Goal: Task Accomplishment & Management: Manage account settings

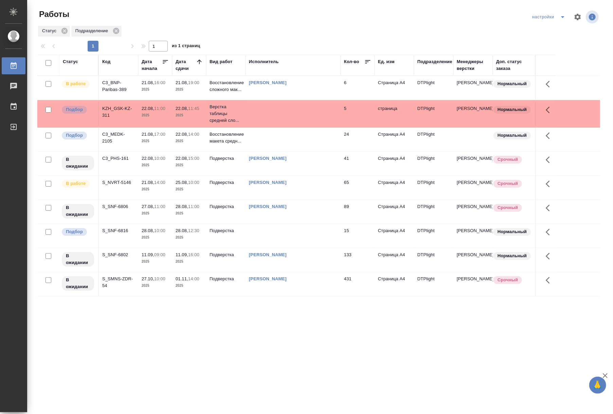
click at [274, 100] on td at bounding box center [292, 88] width 95 height 24
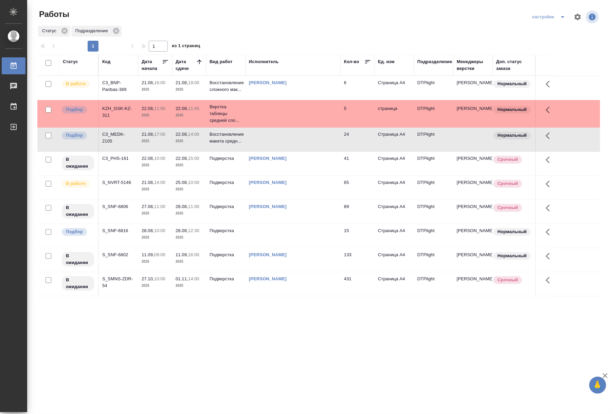
click at [274, 100] on td at bounding box center [292, 88] width 95 height 24
click at [295, 100] on td at bounding box center [292, 88] width 95 height 24
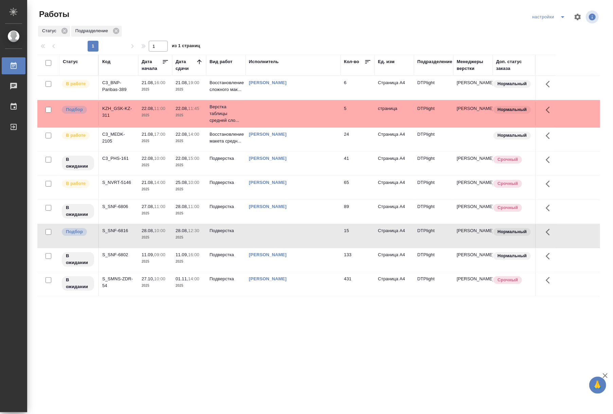
click at [295, 100] on td at bounding box center [292, 88] width 95 height 24
click at [300, 94] on td "[PERSON_NAME]" at bounding box center [292, 88] width 95 height 24
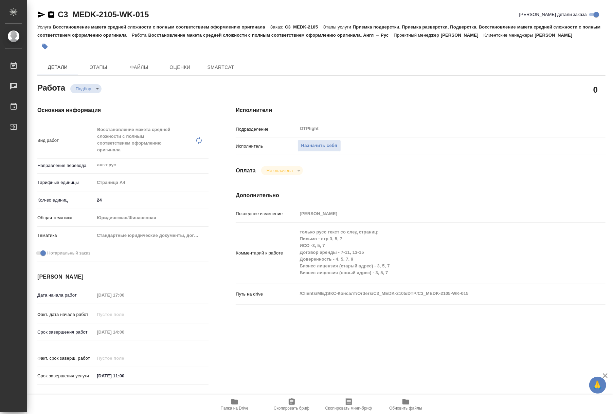
type textarea "x"
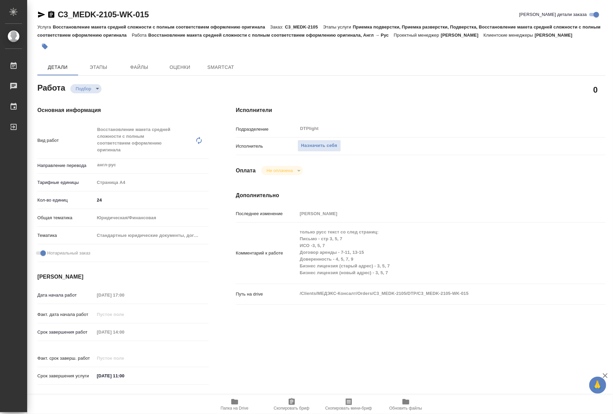
type textarea "x"
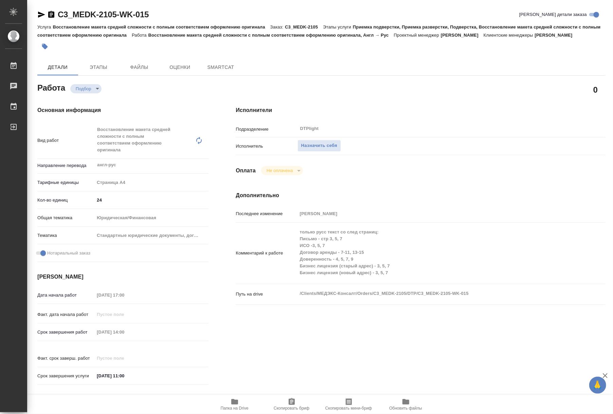
type textarea "x"
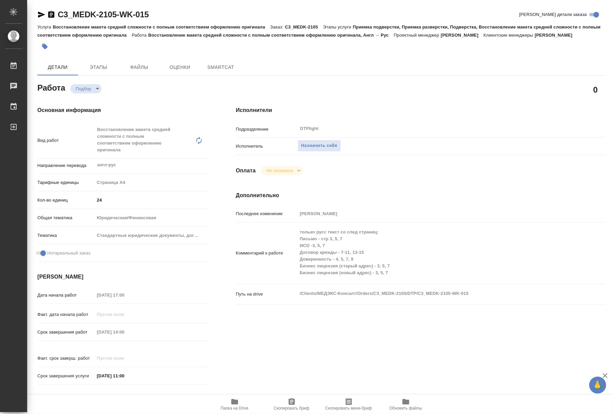
type textarea "x"
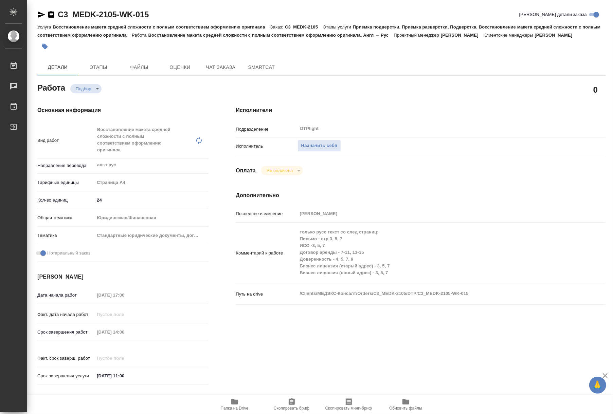
type textarea "x"
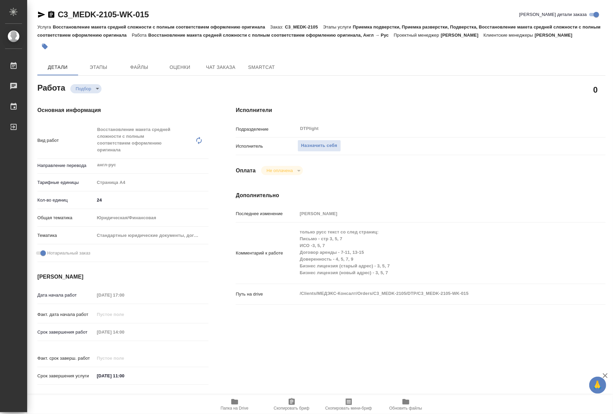
type textarea "x"
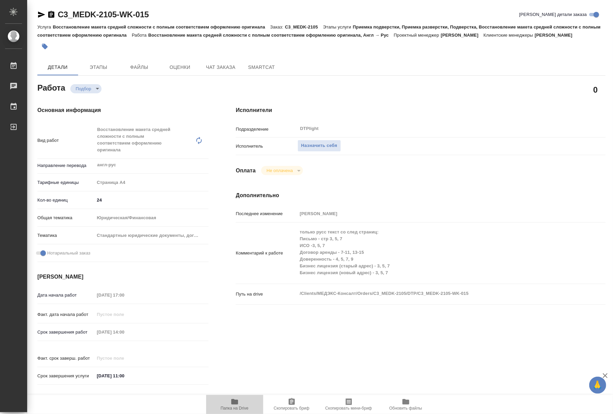
click at [228, 409] on span "Папка на Drive" at bounding box center [235, 408] width 28 height 5
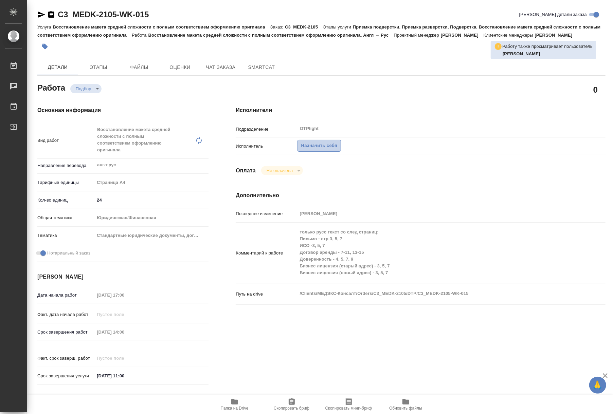
click at [311, 147] on span "Назначить себя" at bounding box center [319, 146] width 36 height 8
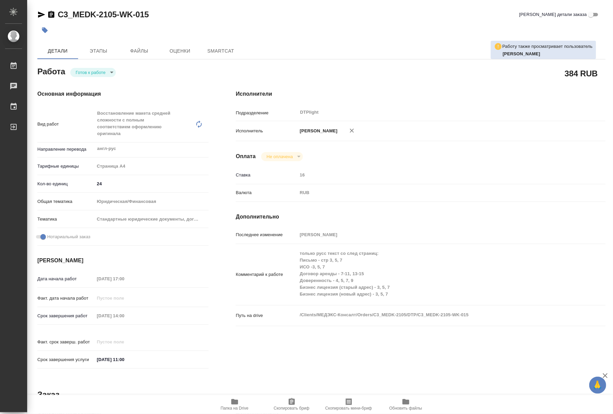
type textarea "x"
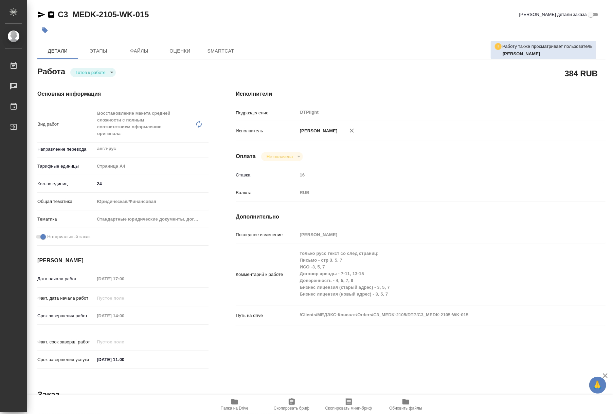
type textarea "x"
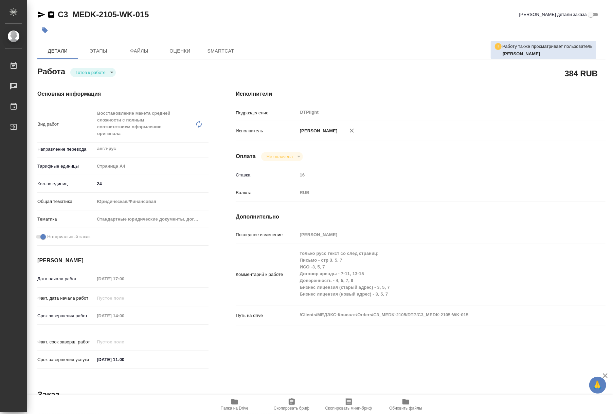
type textarea "x"
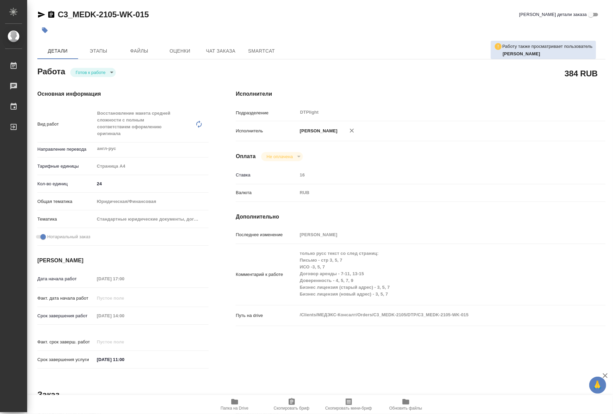
click at [98, 72] on body "🙏 .cls-1 fill:#fff; AWATERA Riianova [PERSON_NAME] Работы Чаты График Выйти C3_…" at bounding box center [306, 207] width 613 height 414
type textarea "x"
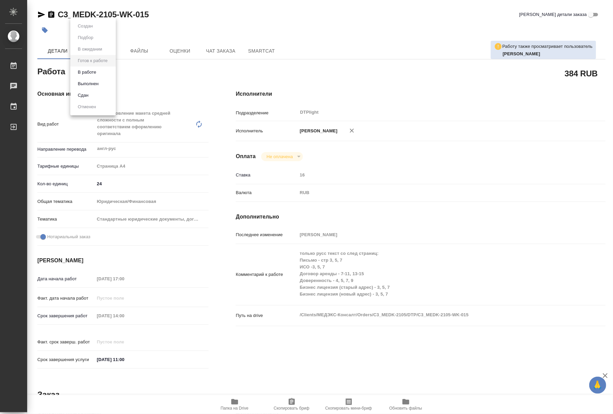
type textarea "x"
click at [99, 74] on li "В работе" at bounding box center [92, 73] width 45 height 12
type textarea "x"
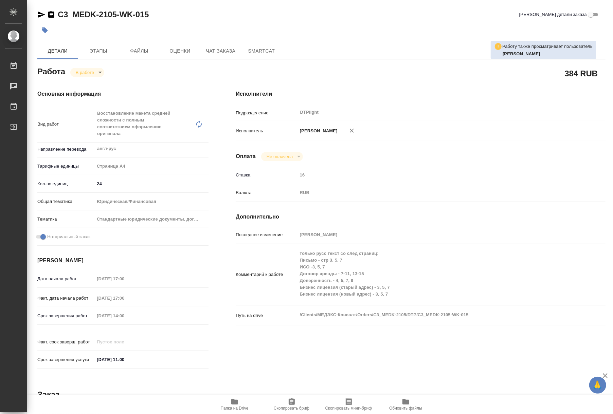
type textarea "x"
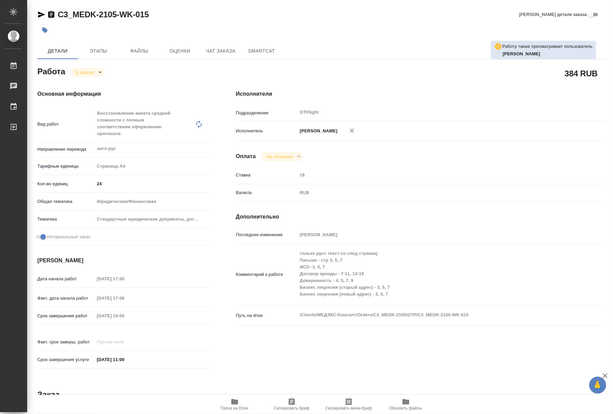
type textarea "x"
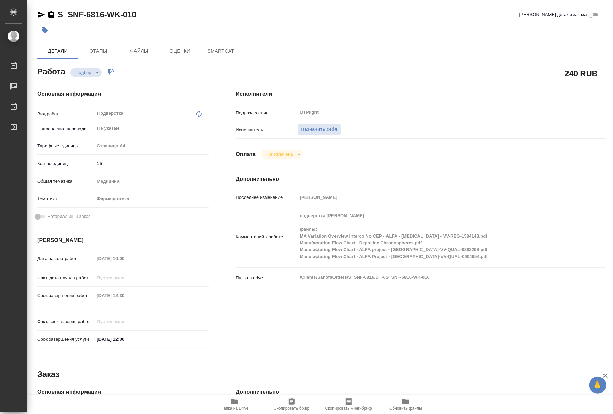
type textarea "x"
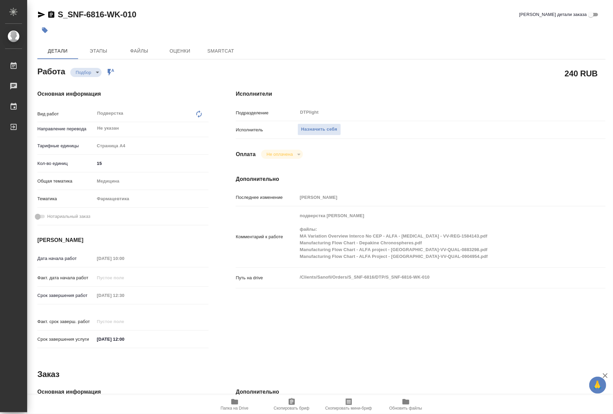
type textarea "x"
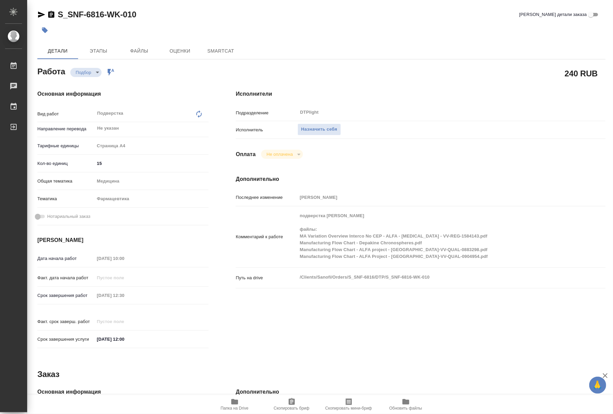
type textarea "x"
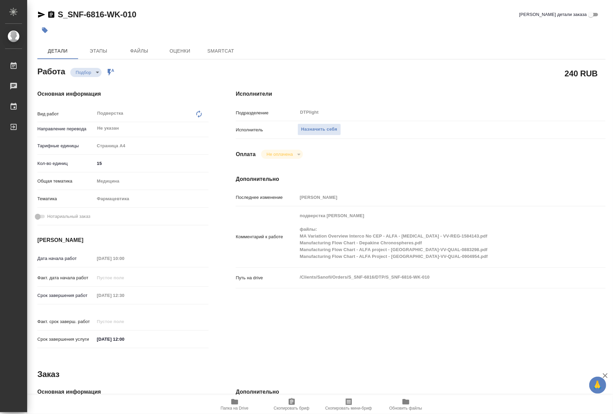
type textarea "x"
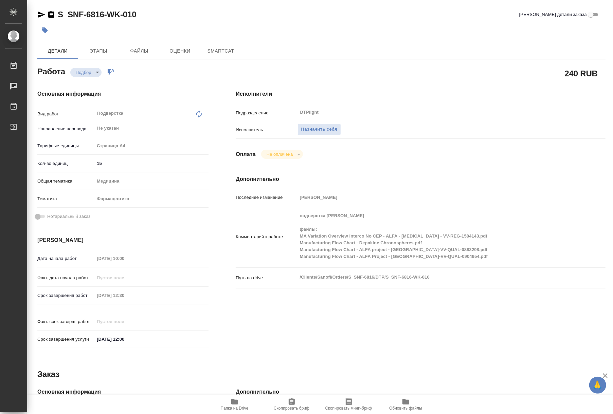
type textarea "x"
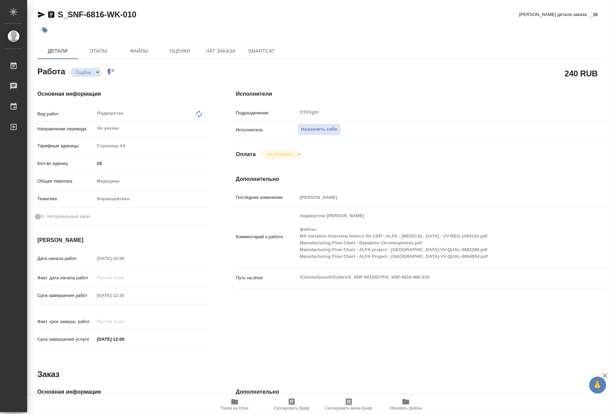
type textarea "x"
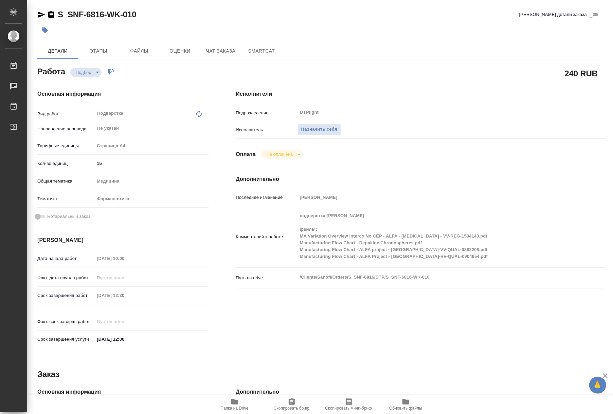
click at [239, 398] on span "Папка на Drive" at bounding box center [234, 404] width 49 height 13
type textarea "x"
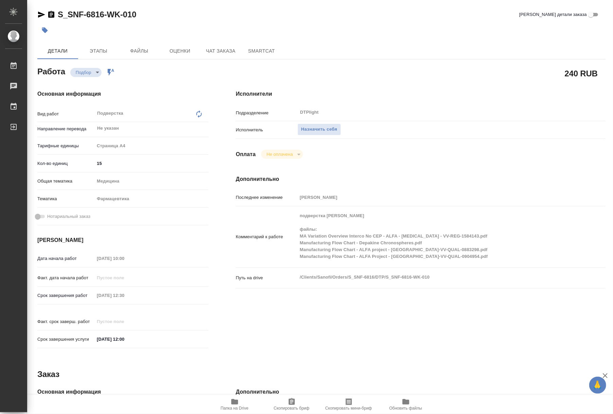
type textarea "x"
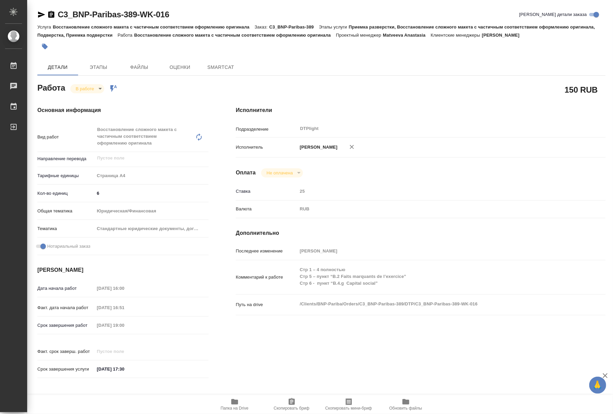
type textarea "x"
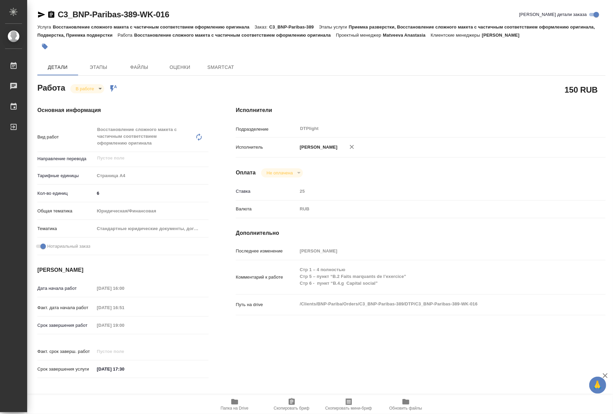
type textarea "x"
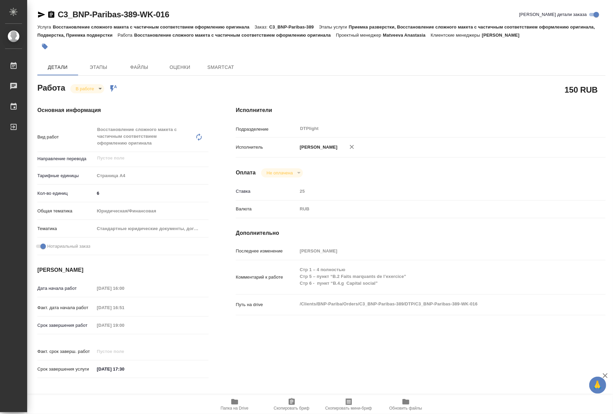
type textarea "x"
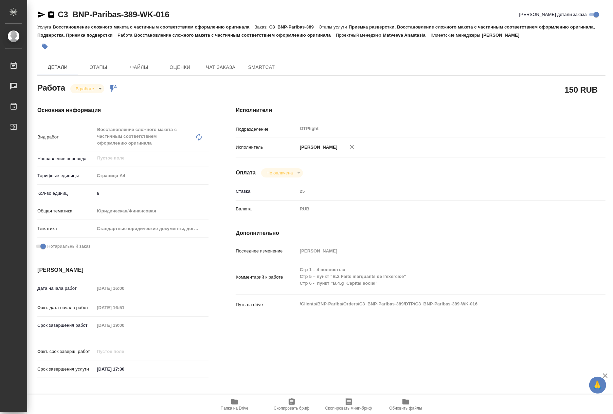
type textarea "x"
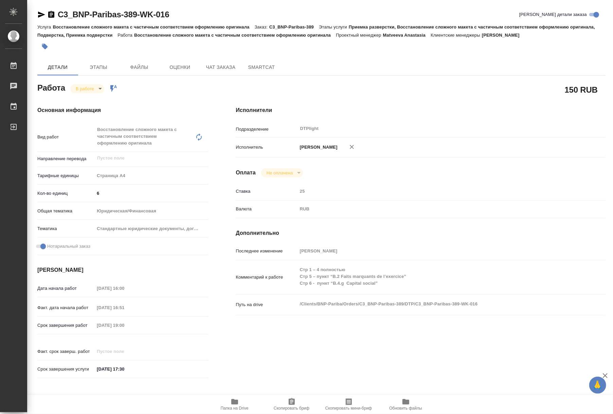
type textarea "x"
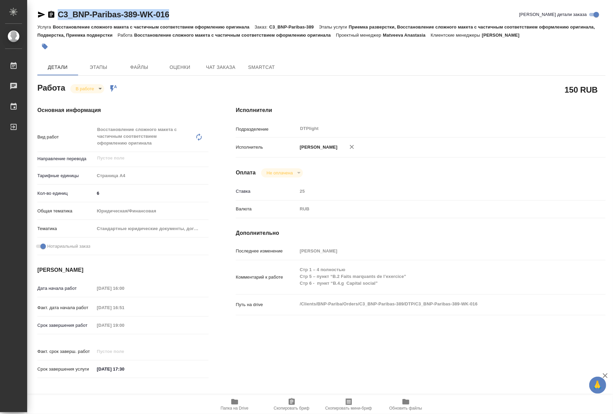
drag, startPoint x: 173, startPoint y: 12, endPoint x: 60, endPoint y: 18, distance: 113.2
click at [60, 18] on div "C3_BNP-Paribas-389-WK-016 Кратко детали заказа" at bounding box center [321, 14] width 568 height 11
copy link "C3_BNP-Paribas-389-WK-016"
click at [238, 400] on icon "button" at bounding box center [234, 402] width 8 height 8
click at [296, 278] on div "Комментарий к работе Стр 1 – 4 полностью Стр 5 – пункт “B.2 Faits marquants de …" at bounding box center [421, 277] width 370 height 29
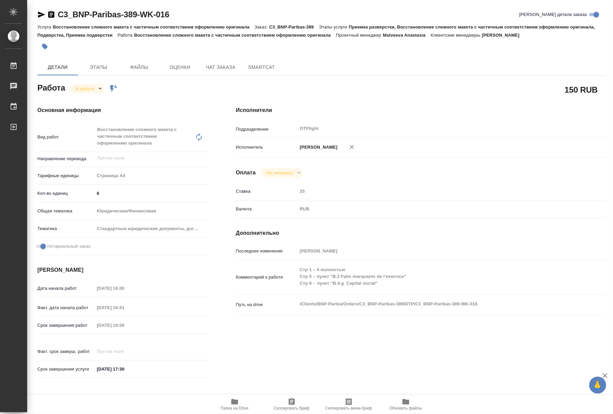
click at [607, 116] on div "Исполнители Подразделение DTPlight ​ Исполнитель Риянова Анна Александровна Опл…" at bounding box center [420, 244] width 397 height 303
click at [215, 66] on span "Чат заказа" at bounding box center [220, 67] width 33 height 8
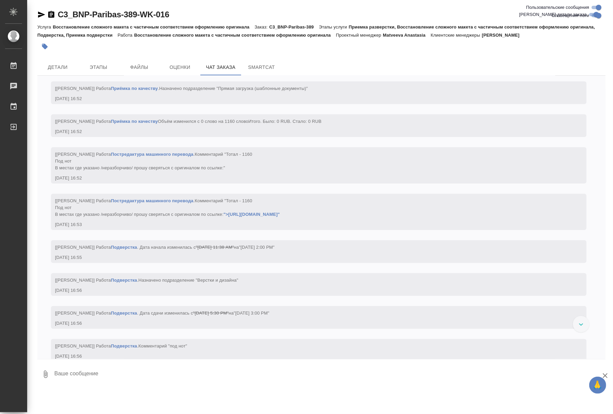
scroll to position [2262, 0]
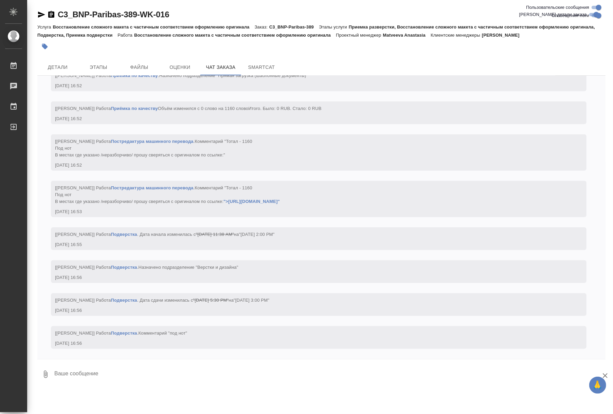
click at [120, 333] on link "Подверстка" at bounding box center [124, 333] width 26 height 5
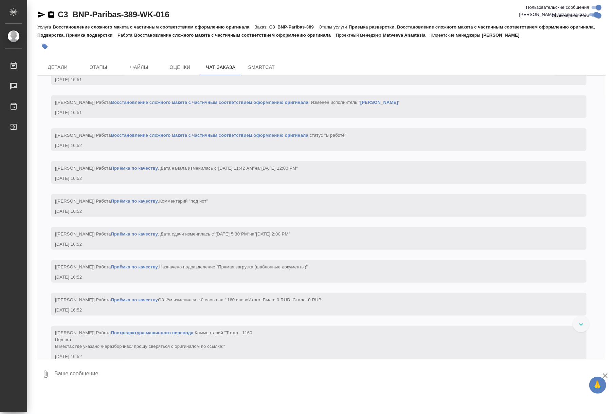
scroll to position [2157, 0]
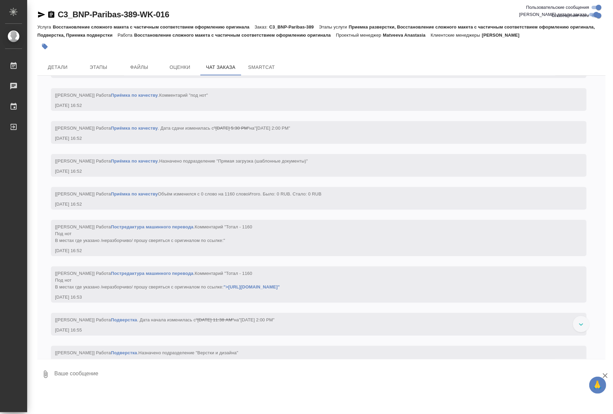
click at [280, 290] on link "">https://drive.awatera.com/s/NcwPzs9KL6kk7Pm"" at bounding box center [251, 286] width 56 height 5
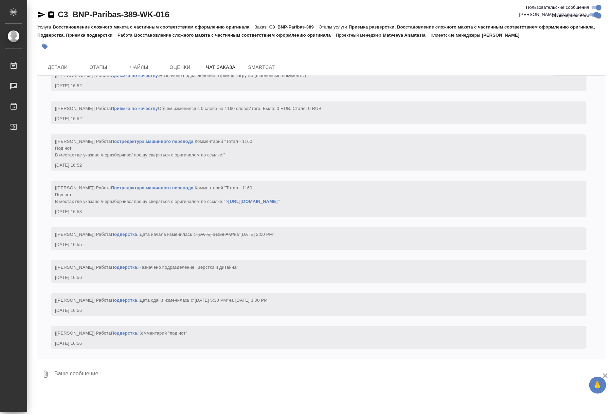
scroll to position [2262, 0]
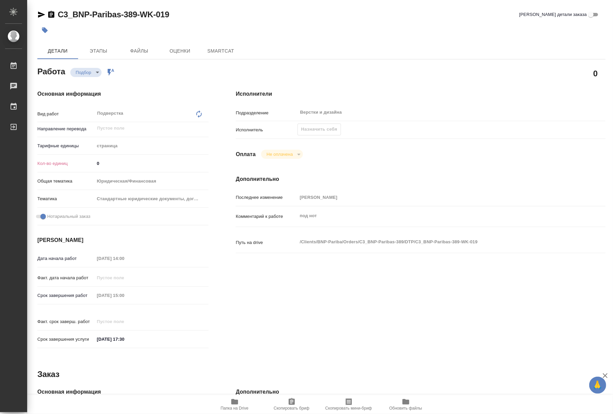
type textarea "x"
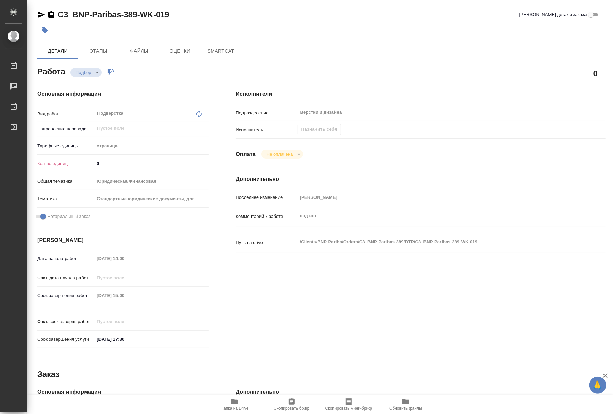
type textarea "x"
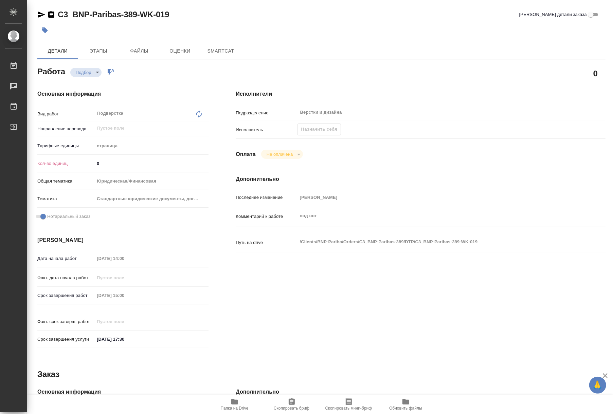
type textarea "x"
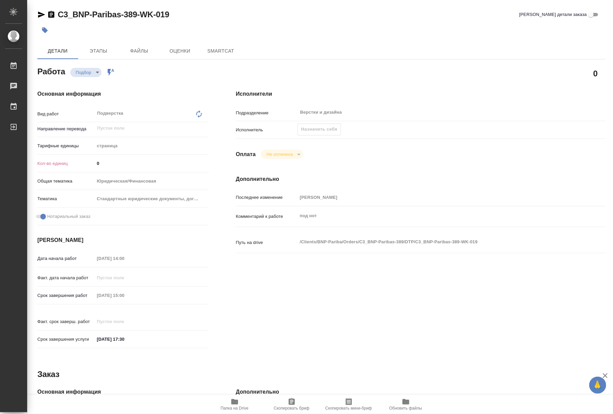
type textarea "x"
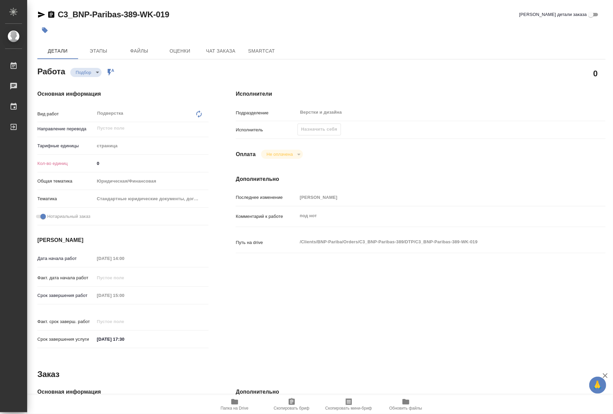
type textarea "x"
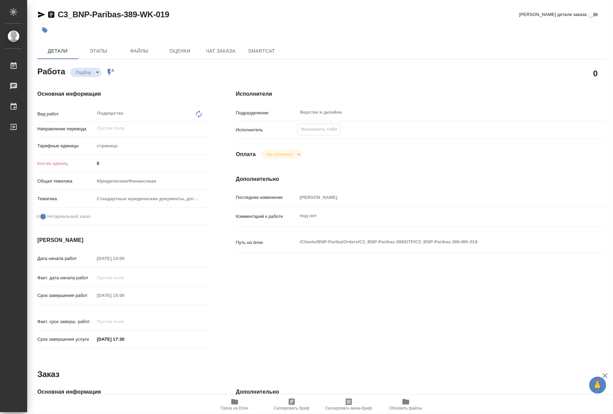
type textarea "x"
